Goal: Check status: Check status

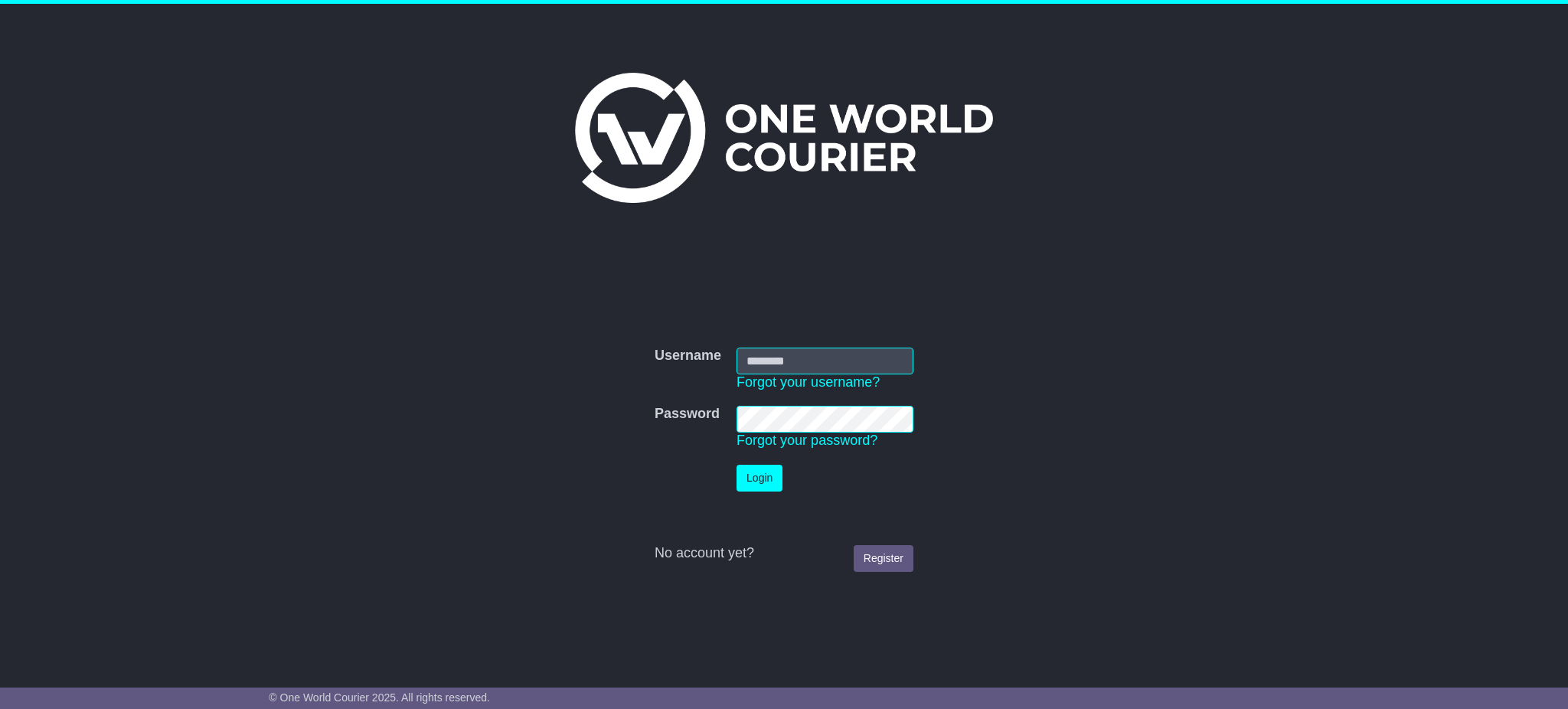
type input "**********"
drag, startPoint x: 0, startPoint y: 0, endPoint x: 758, endPoint y: 472, distance: 892.9
click at [758, 472] on button "Login" at bounding box center [760, 478] width 46 height 27
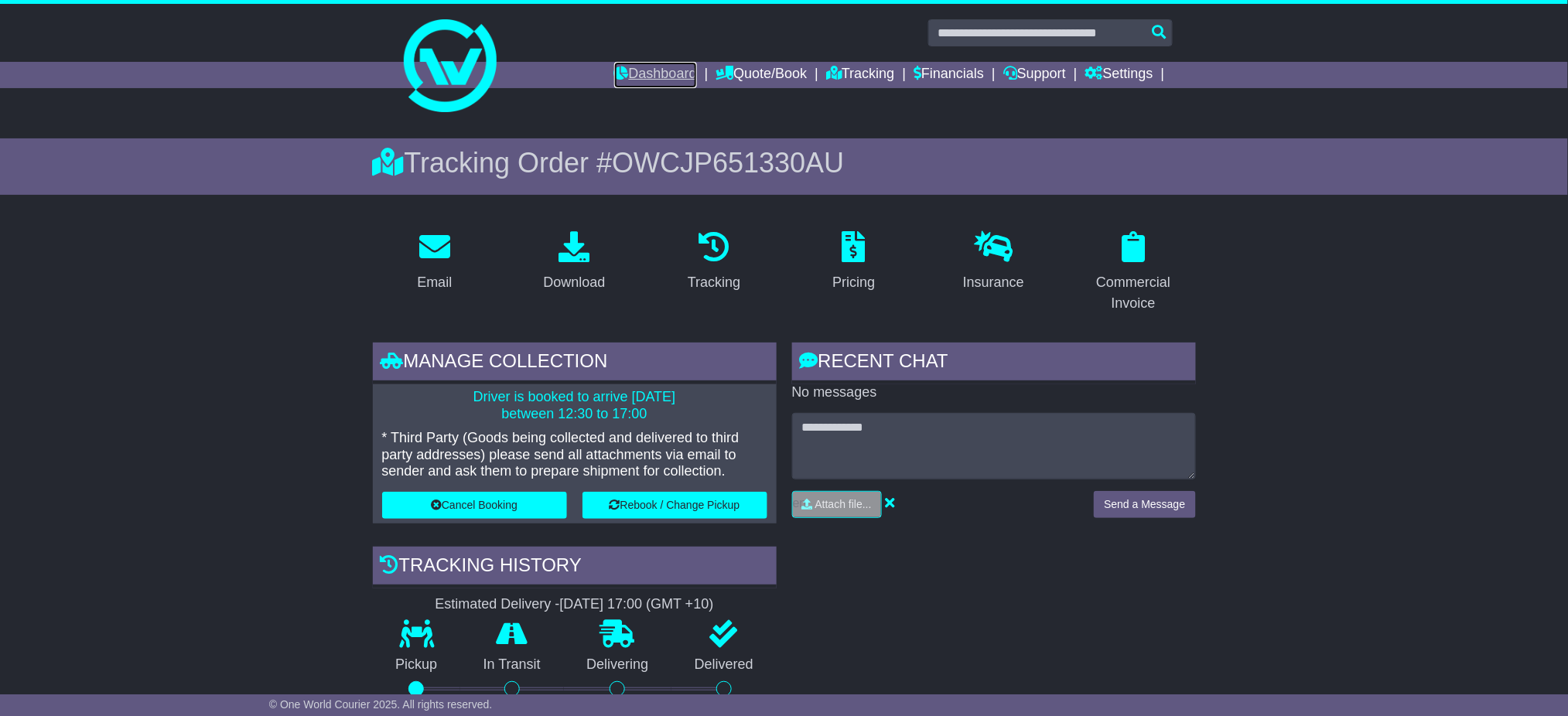
click at [648, 71] on link "Dashboard" at bounding box center [655, 75] width 83 height 26
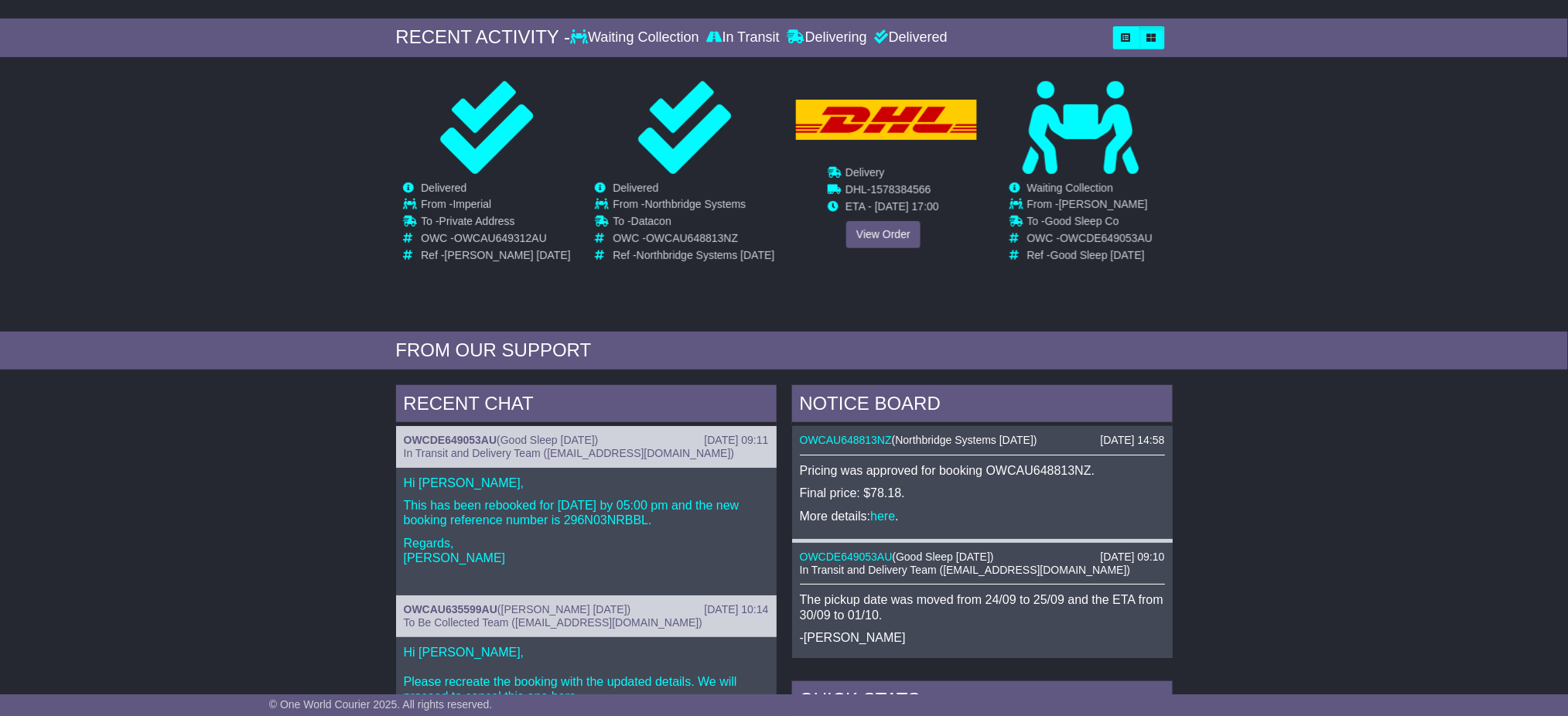
scroll to position [103, 0]
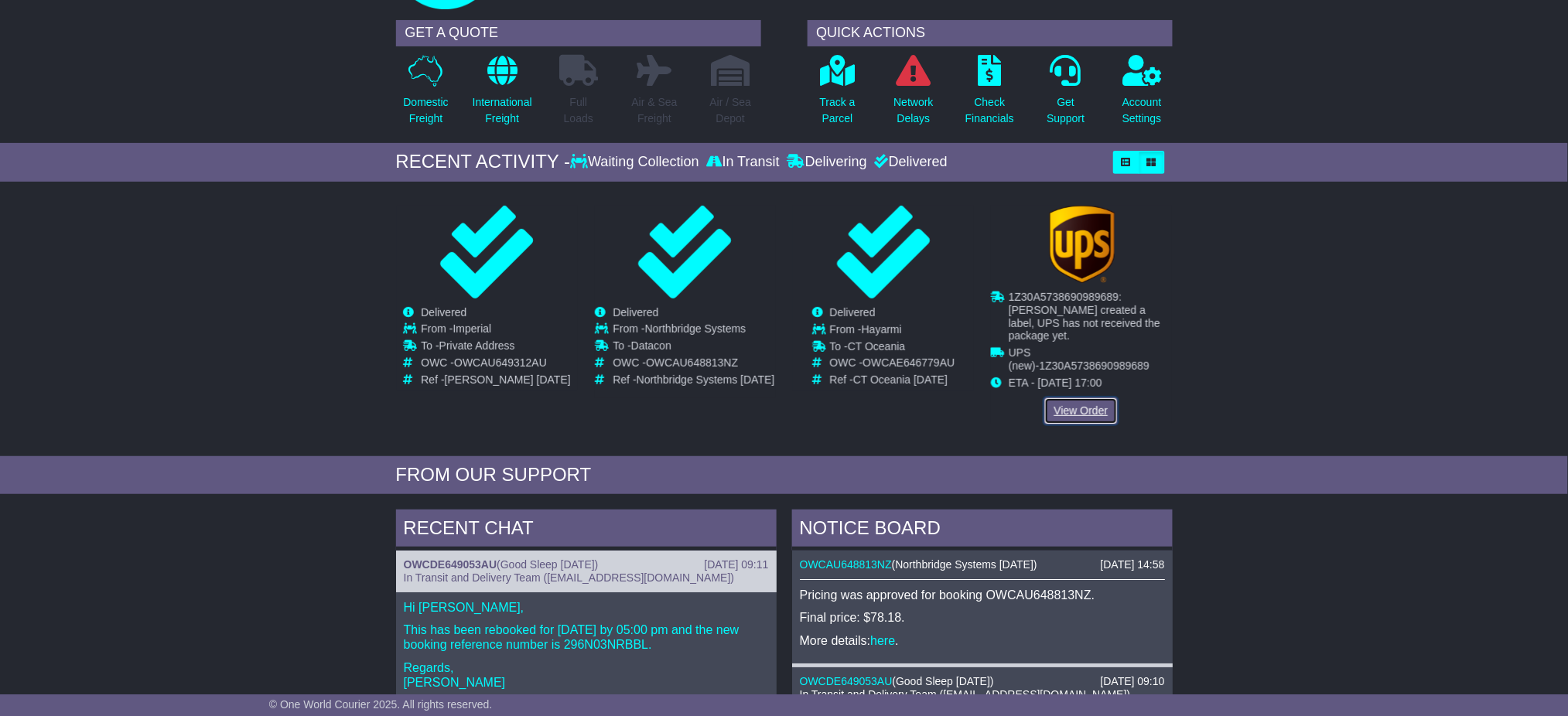
click at [1072, 398] on link "View Order" at bounding box center [1081, 411] width 74 height 27
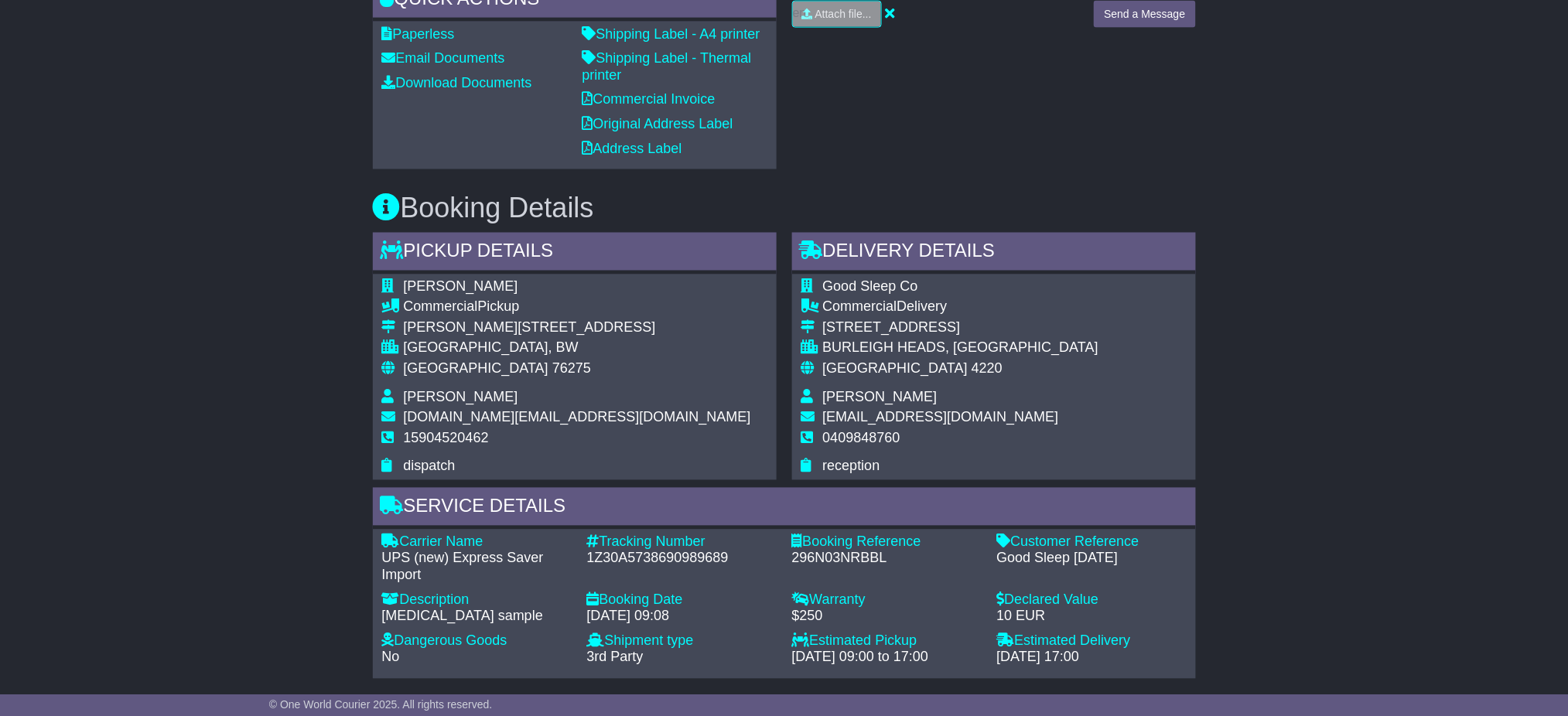
scroll to position [1134, 0]
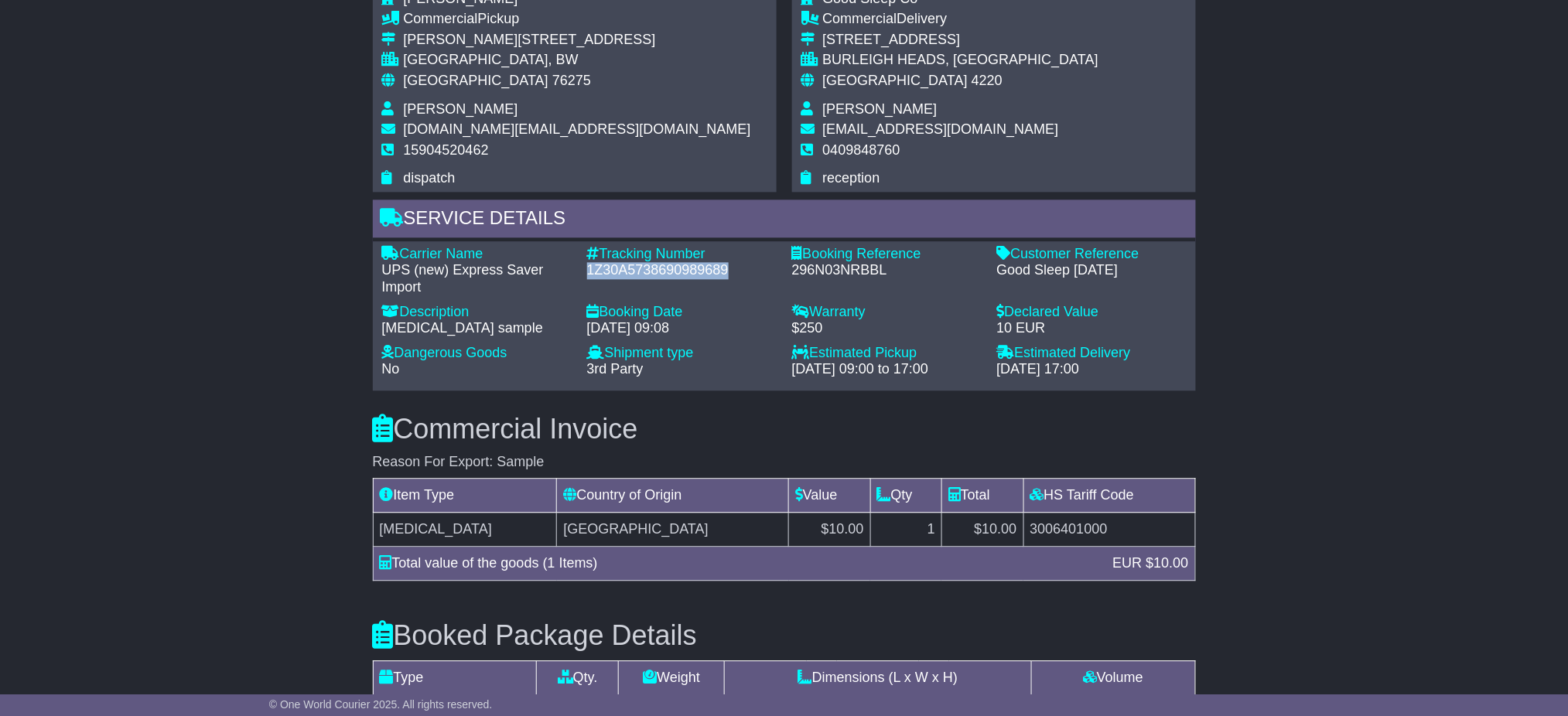
drag, startPoint x: 728, startPoint y: 265, endPoint x: 587, endPoint y: 261, distance: 141.1
click at [587, 262] on div "1Z30A5738690989689" at bounding box center [682, 270] width 190 height 17
copy div "1Z30A5738690989689"
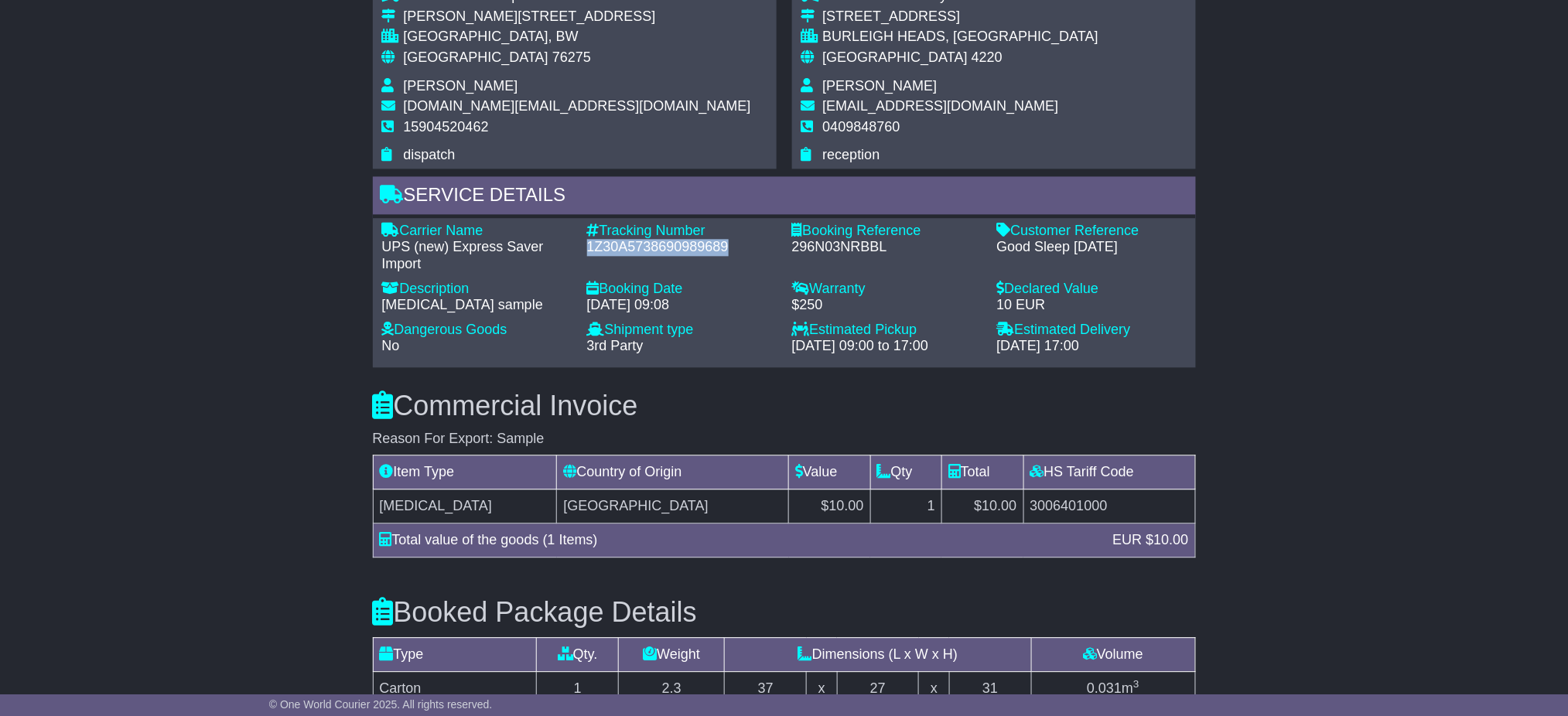
scroll to position [943, 0]
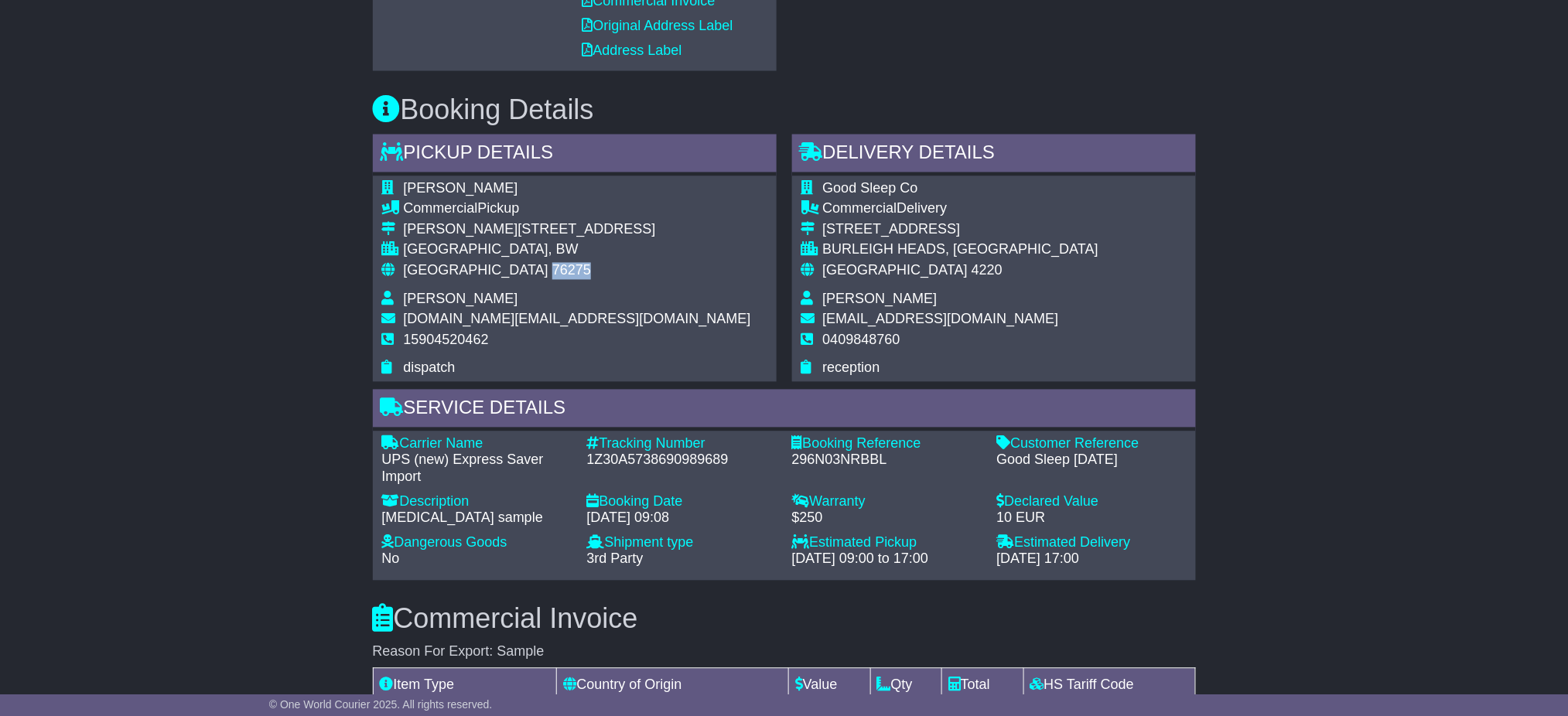
drag, startPoint x: 501, startPoint y: 265, endPoint x: 465, endPoint y: 269, distance: 36.2
click at [552, 269] on span "76275" at bounding box center [571, 271] width 39 height 16
copy span "76275"
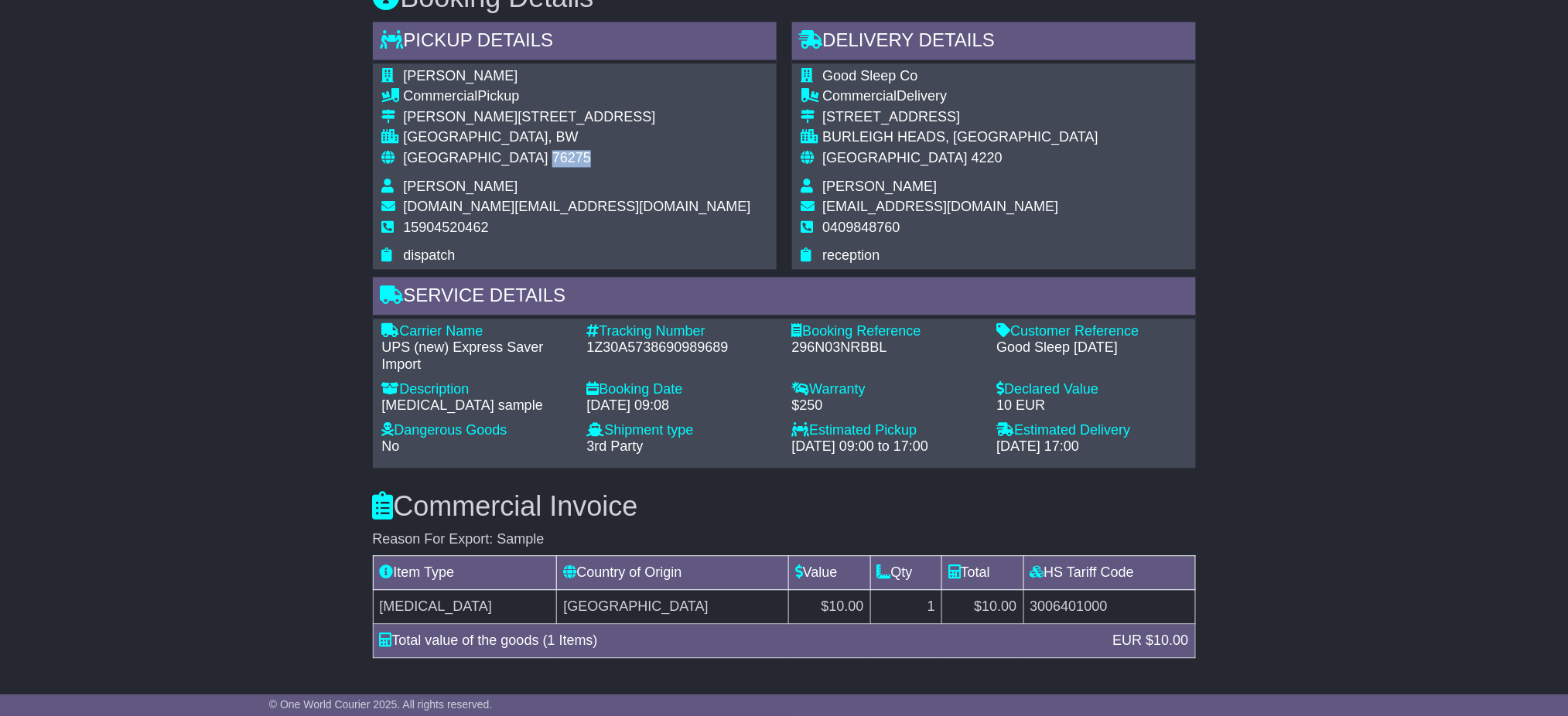
scroll to position [1047, 0]
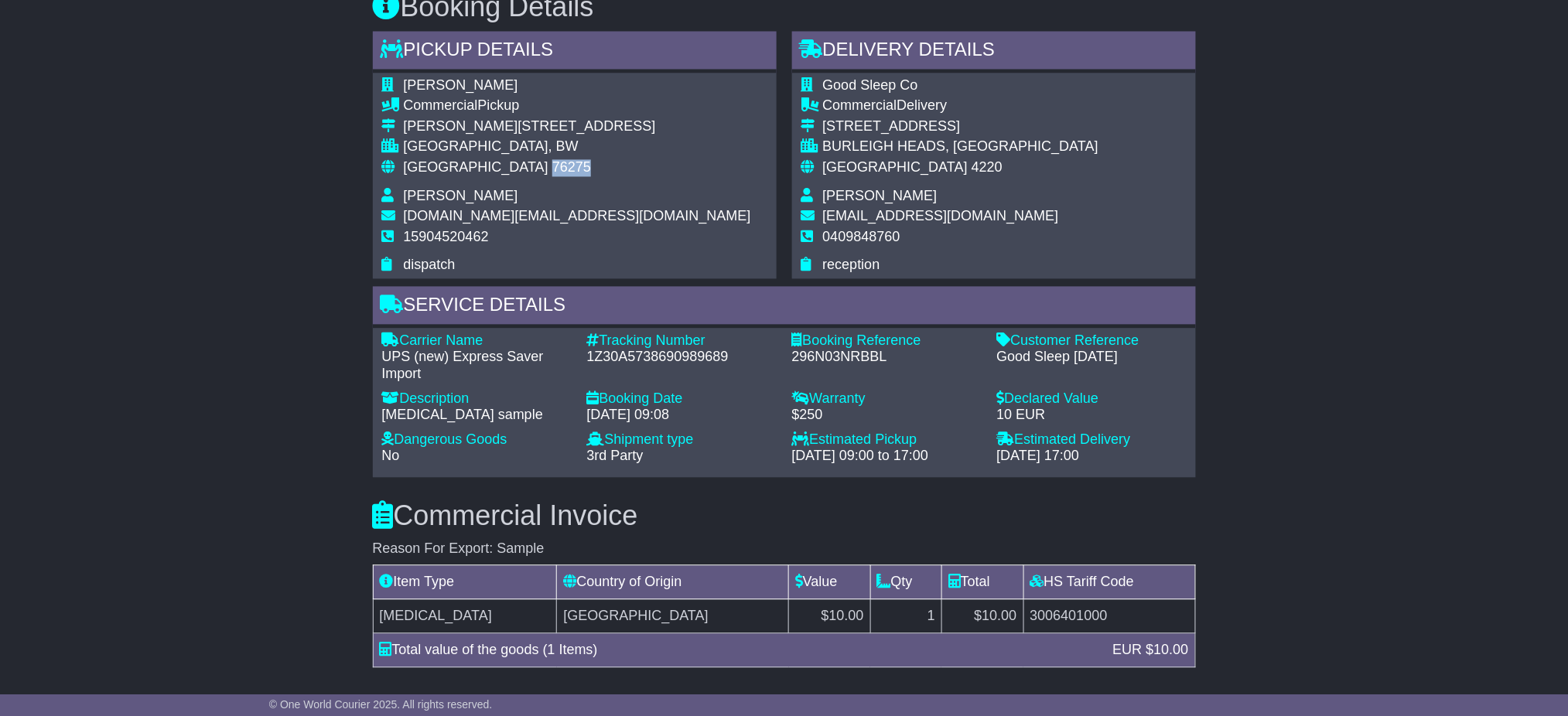
drag, startPoint x: 523, startPoint y: 74, endPoint x: 402, endPoint y: 86, distance: 121.6
click at [404, 86] on td "[PERSON_NAME]" at bounding box center [578, 89] width 347 height 21
copy span "[PERSON_NAME]"
drag, startPoint x: 507, startPoint y: 168, endPoint x: 472, endPoint y: 168, distance: 35.0
click at [463, 169] on div "Germany 76275" at bounding box center [578, 168] width 347 height 17
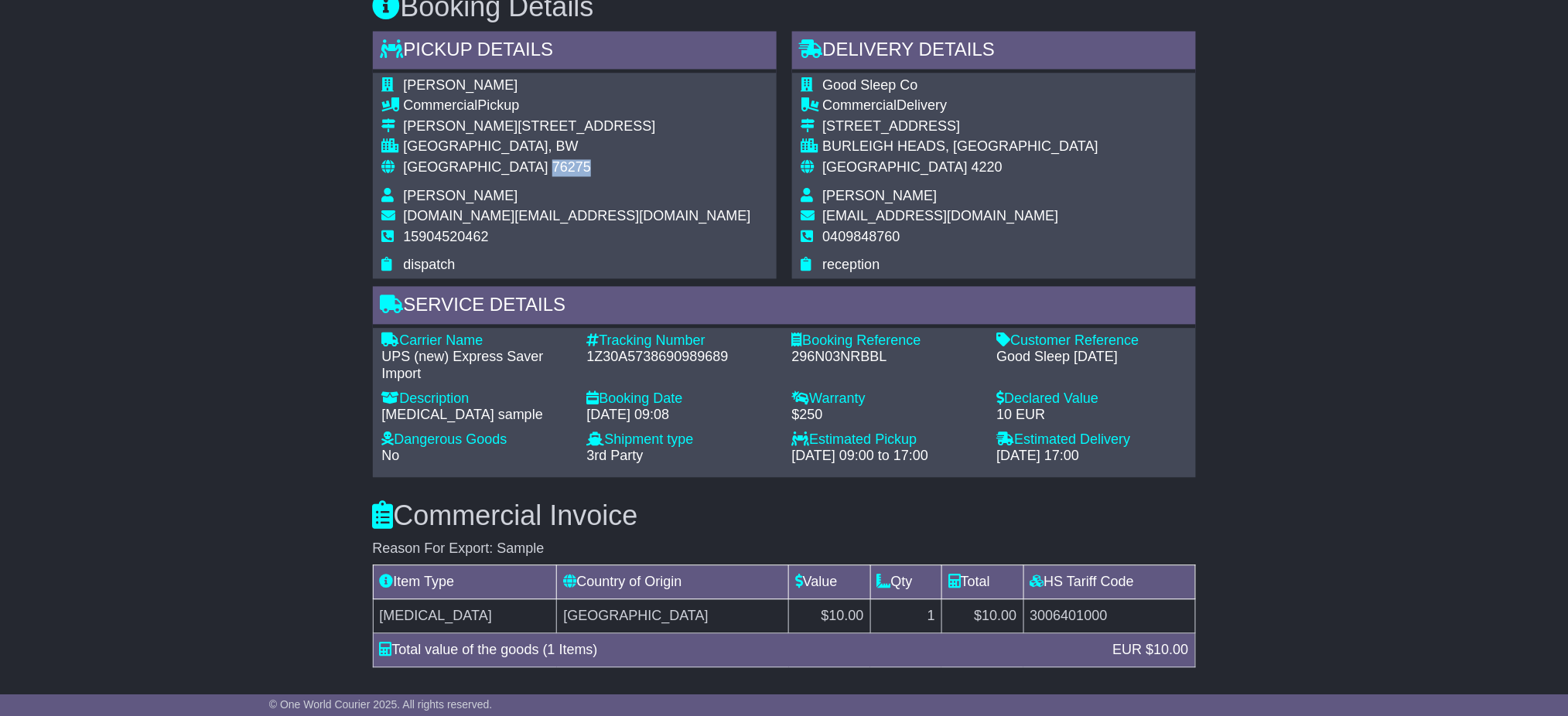
copy span "76275"
drag, startPoint x: 513, startPoint y: 120, endPoint x: 404, endPoint y: 129, distance: 109.4
click at [404, 129] on div "[PERSON_NAME][STREET_ADDRESS]" at bounding box center [578, 127] width 347 height 17
copy div "Carl-Zeiss-Str. 4"
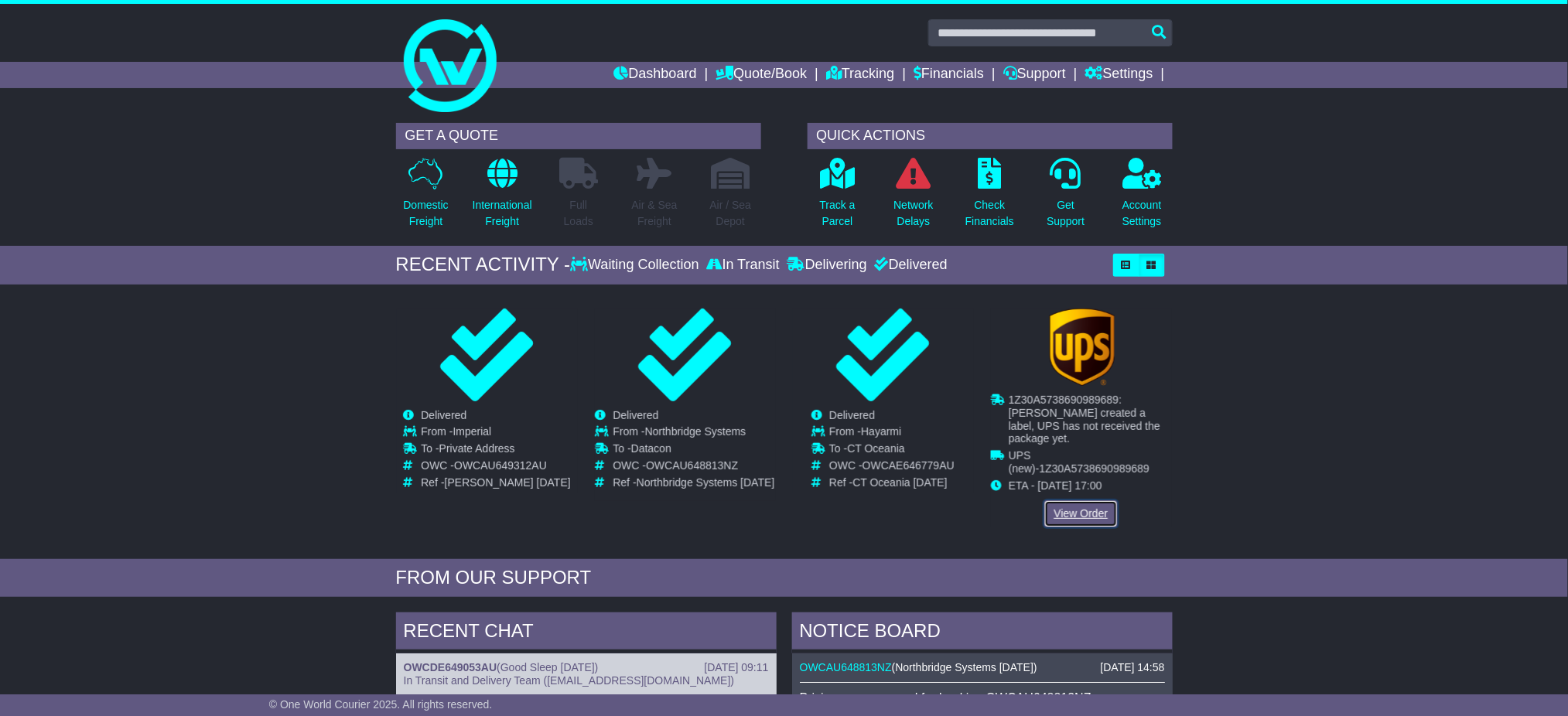
click at [1086, 501] on link "View Order" at bounding box center [1081, 514] width 74 height 27
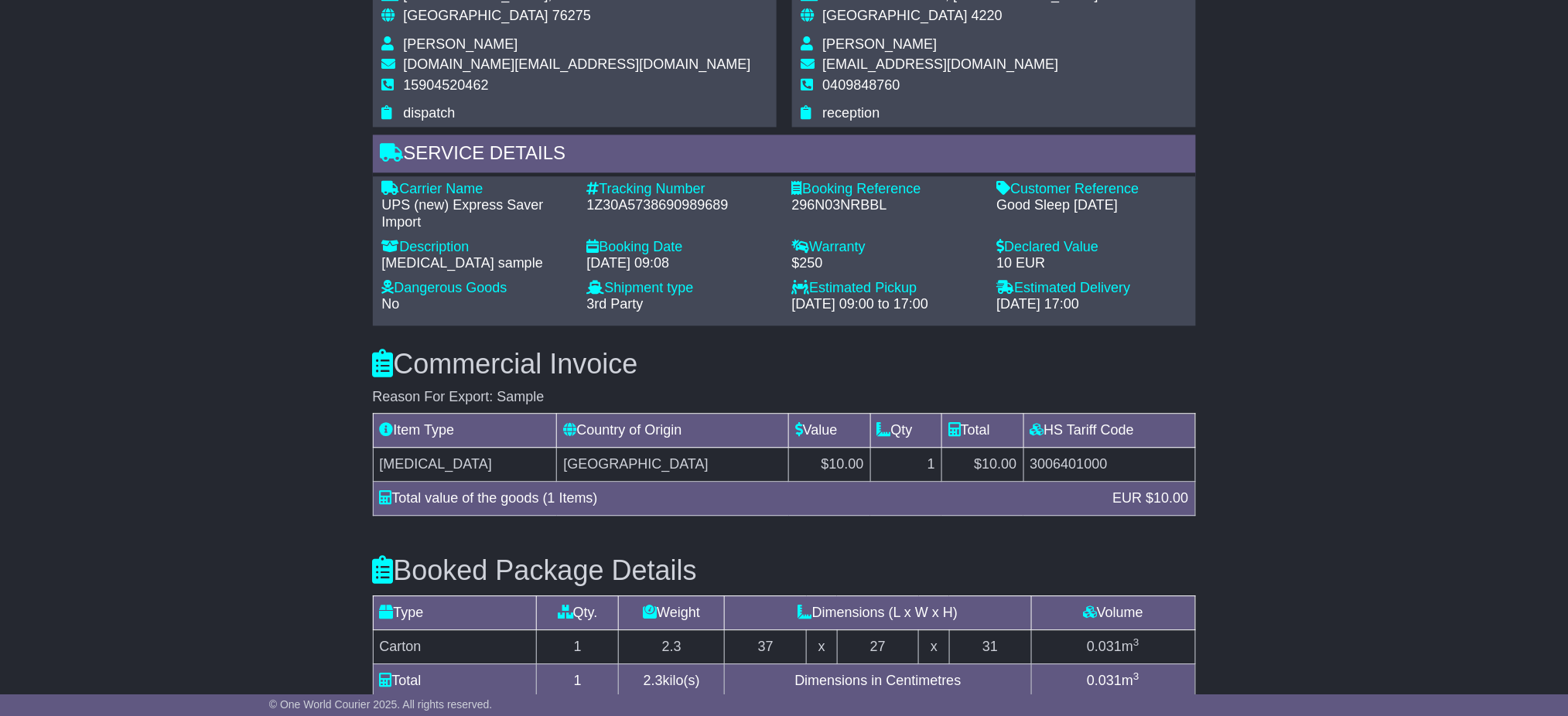
scroll to position [1253, 0]
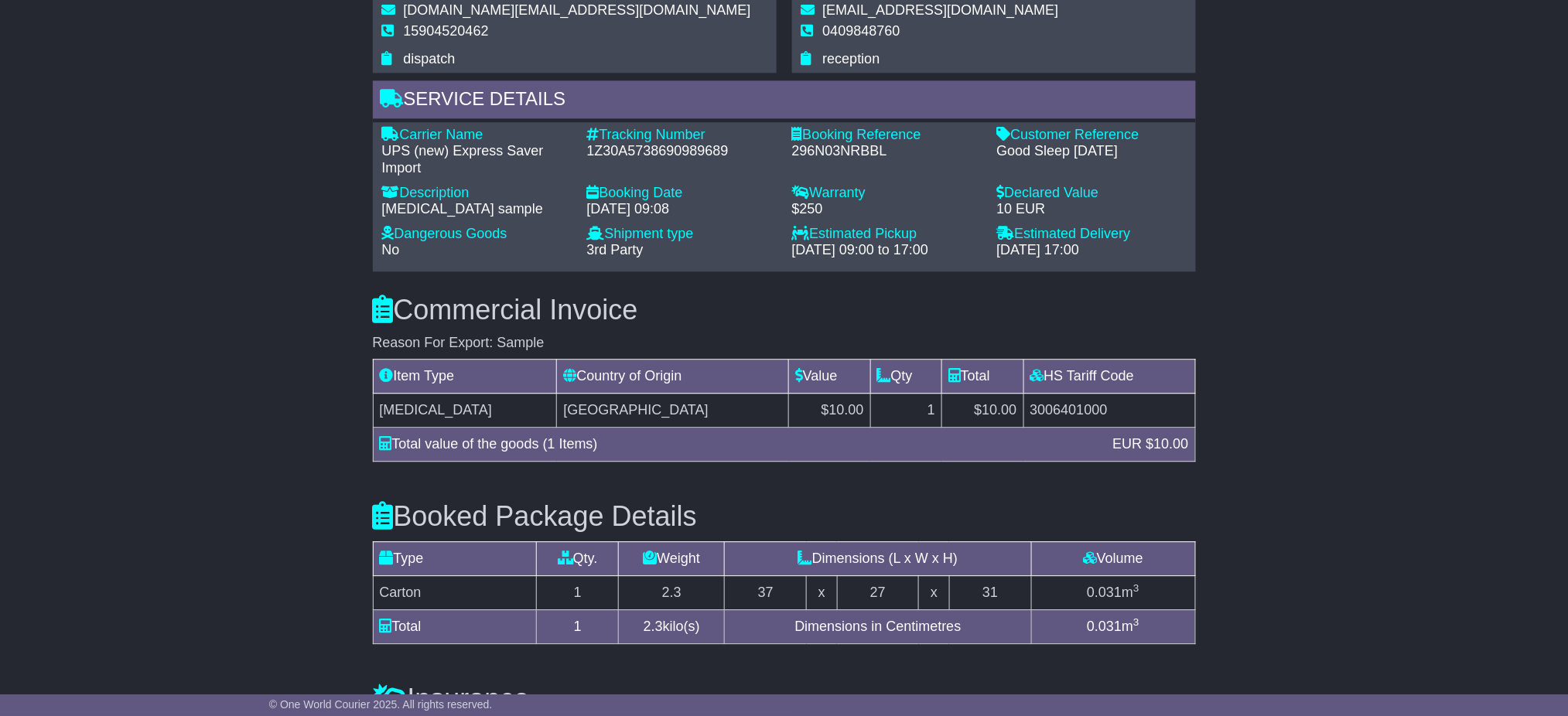
drag, startPoint x: 504, startPoint y: 404, endPoint x: 374, endPoint y: 413, distance: 130.3
click at [374, 413] on td "[MEDICAL_DATA]" at bounding box center [465, 410] width 184 height 34
copy td "[MEDICAL_DATA]"
drag, startPoint x: 1111, startPoint y: 397, endPoint x: 1018, endPoint y: 406, distance: 93.4
click at [1023, 406] on td "3006401000" at bounding box center [1109, 410] width 172 height 34
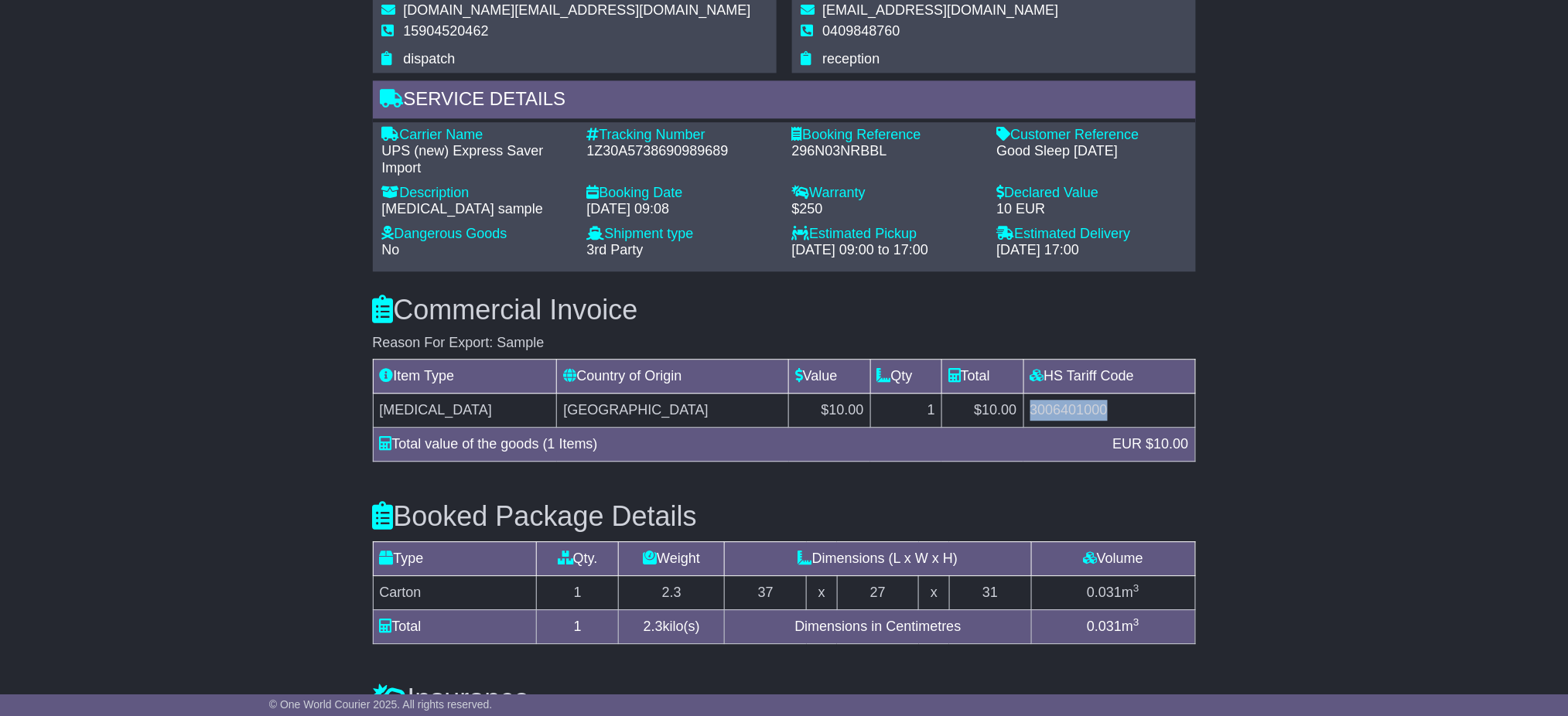
copy td "3006401000"
